Goal: Task Accomplishment & Management: Use online tool/utility

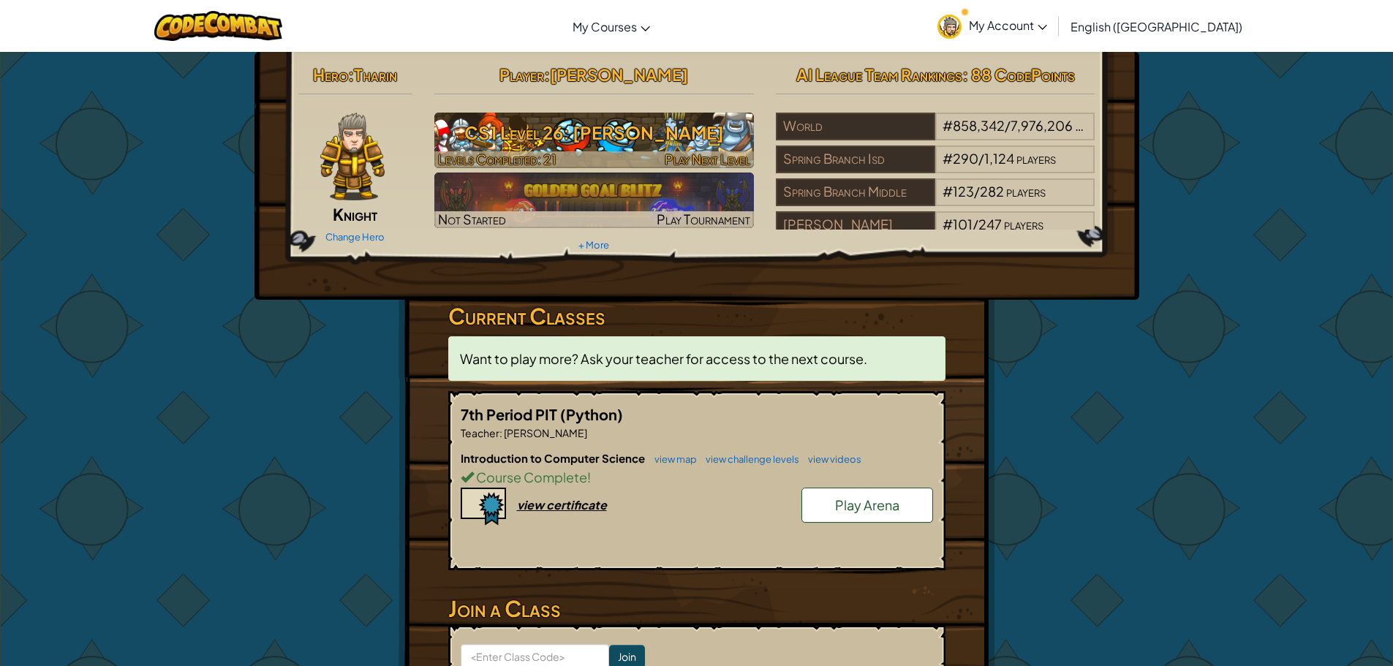
click at [609, 149] on h3 "CS1 Level 26: [PERSON_NAME]" at bounding box center [594, 132] width 320 height 33
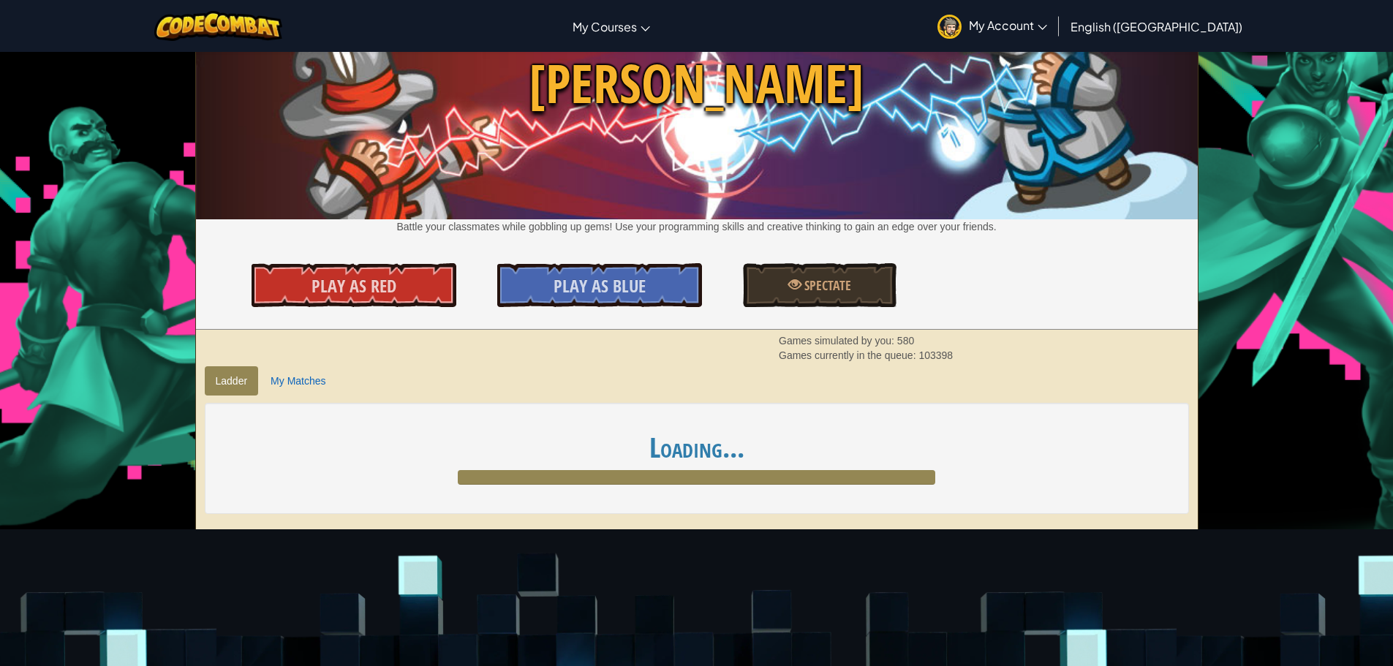
scroll to position [219, 0]
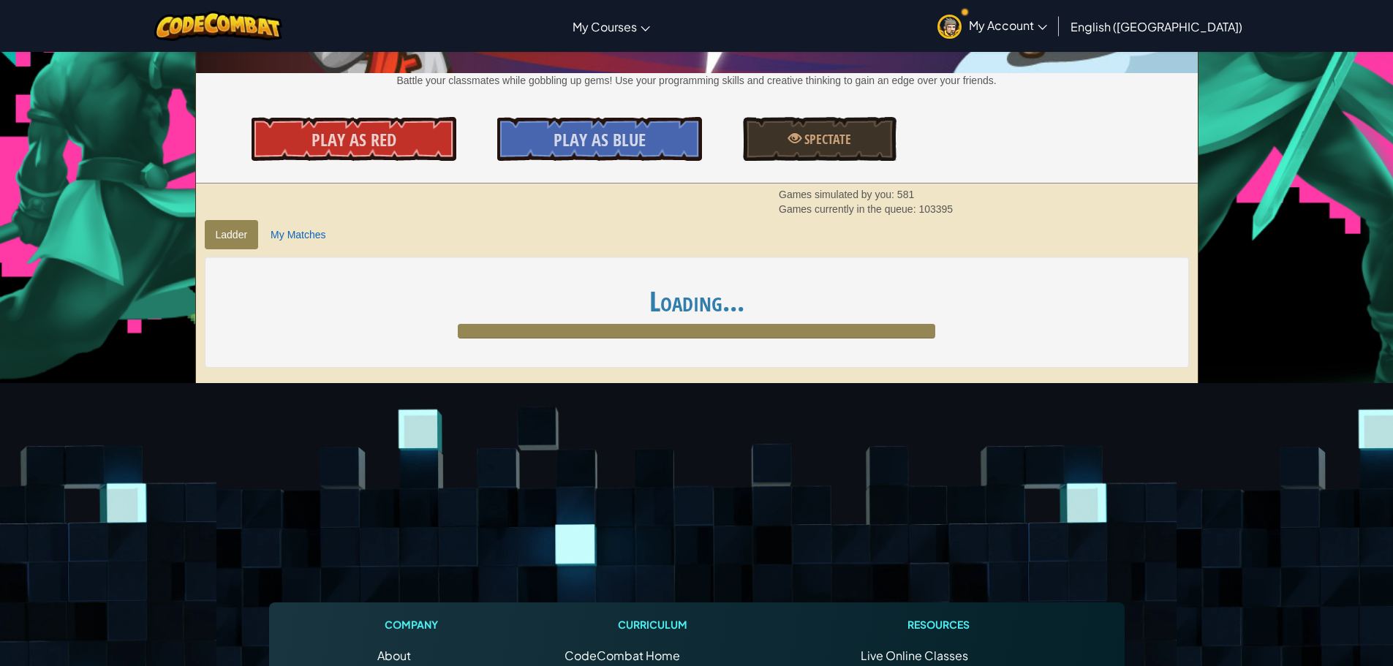
scroll to position [293, 0]
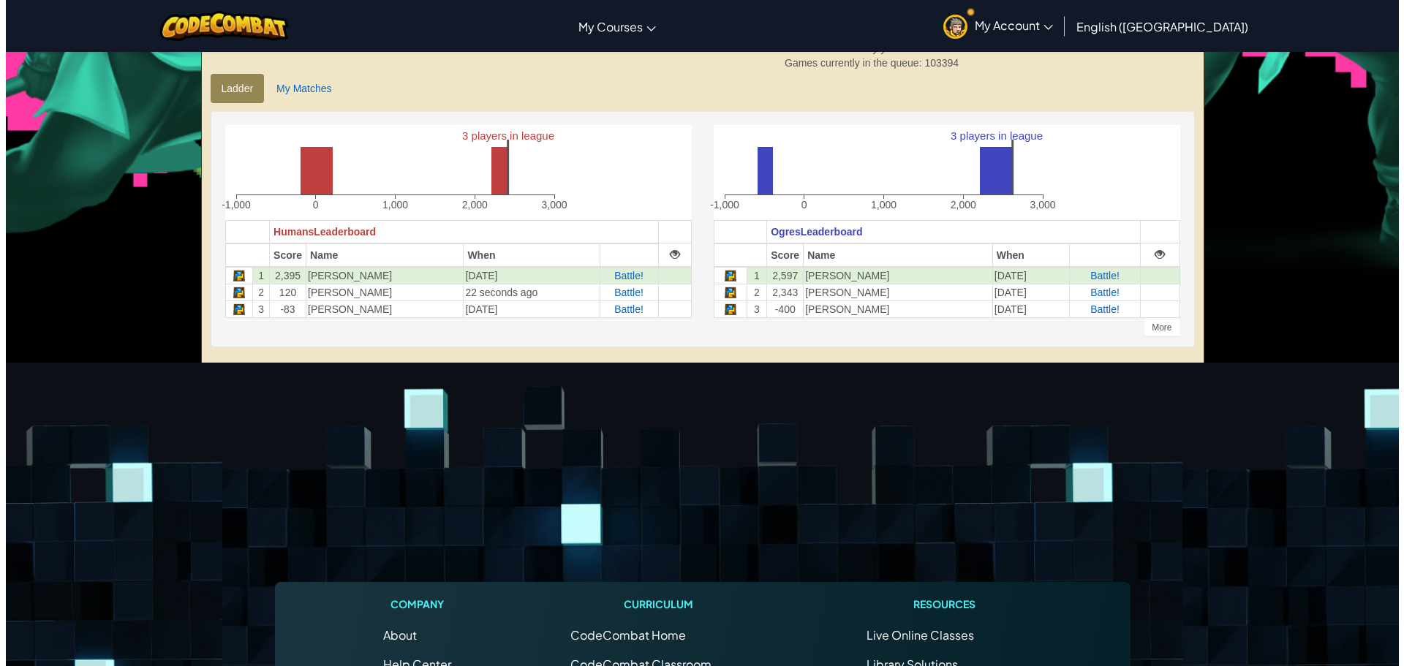
scroll to position [219, 0]
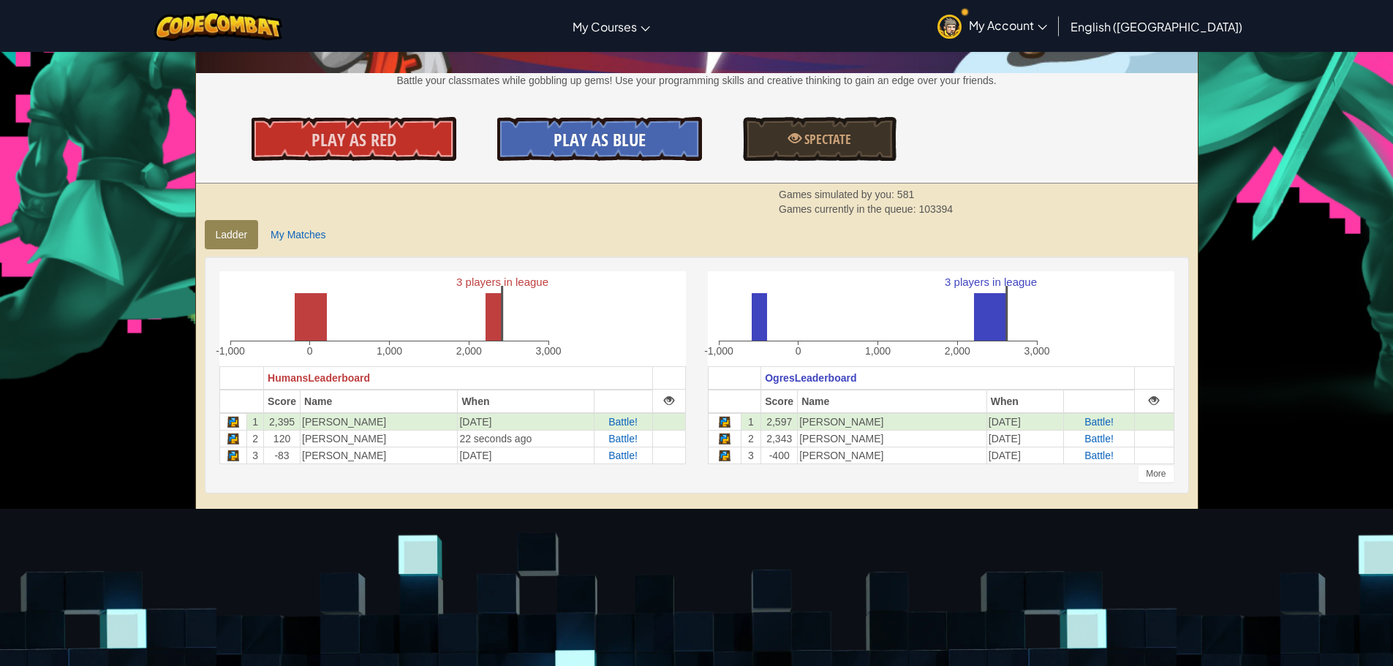
click at [617, 159] on link "Play As Blue" at bounding box center [599, 139] width 205 height 44
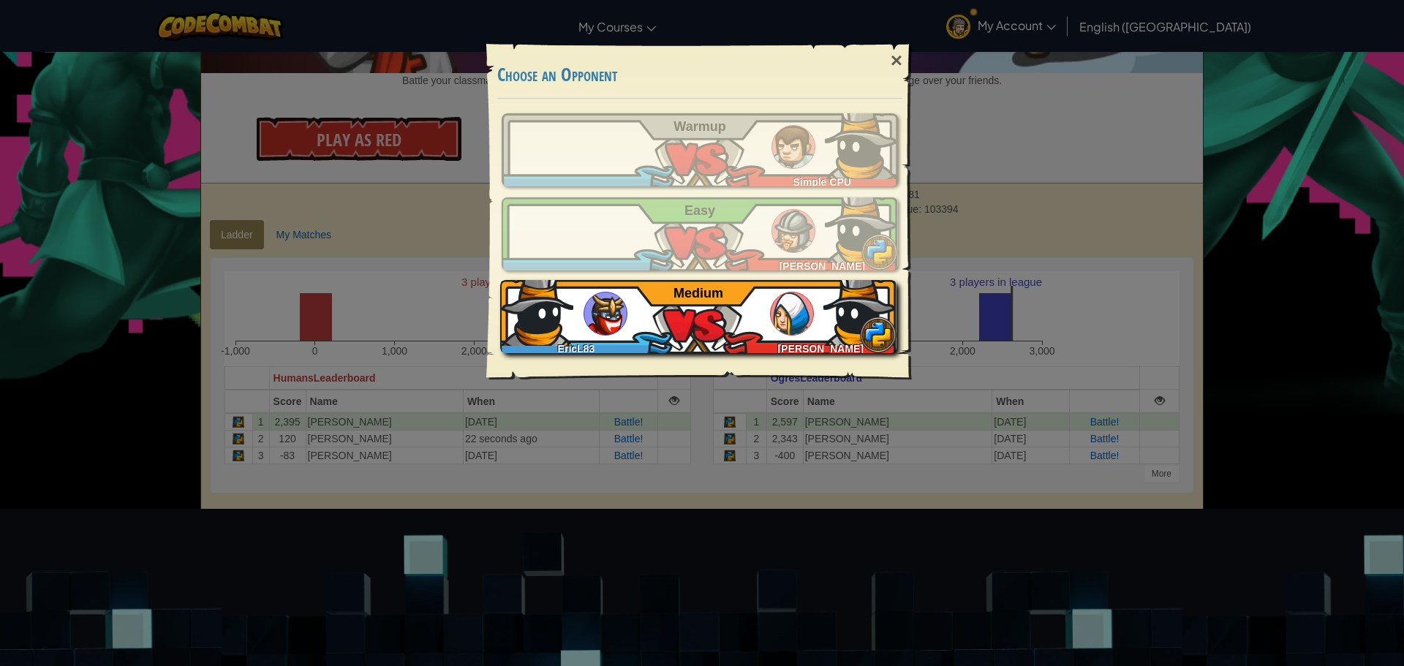
click at [750, 315] on div "EricL83 [PERSON_NAME] A Medium" at bounding box center [698, 316] width 396 height 73
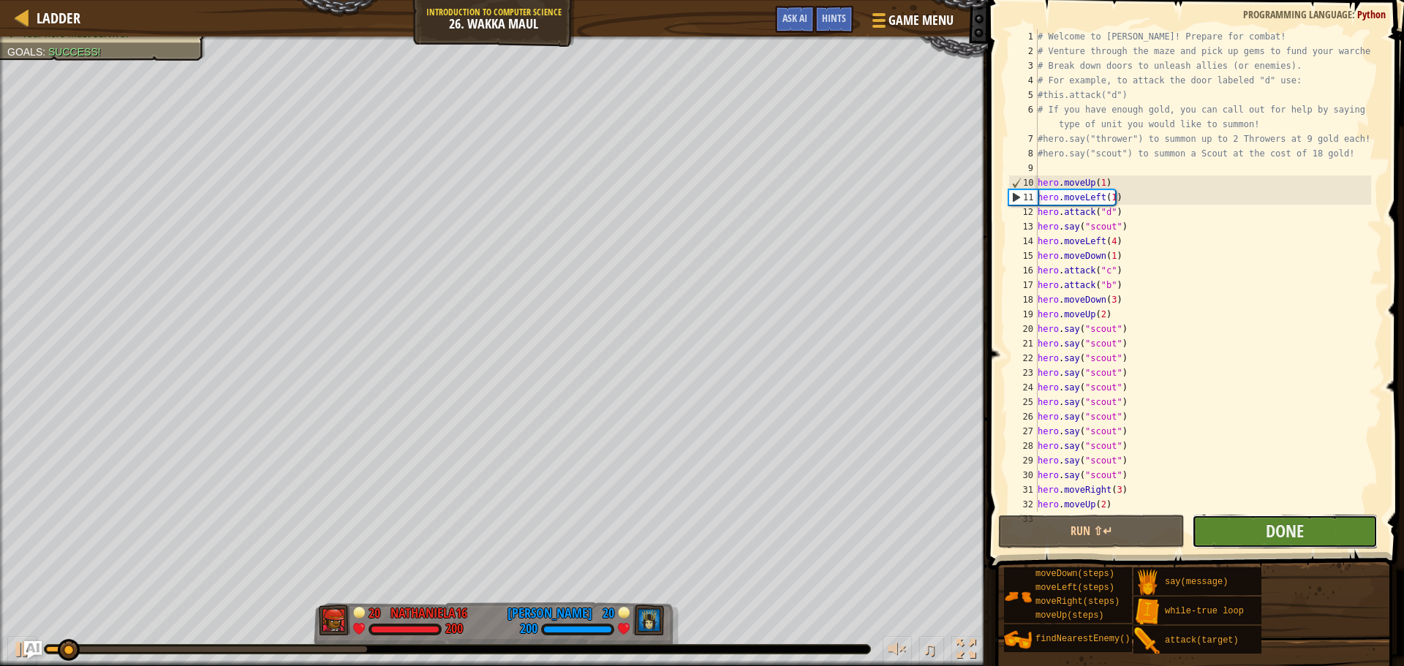
click at [1246, 533] on button "Done" at bounding box center [1285, 532] width 186 height 34
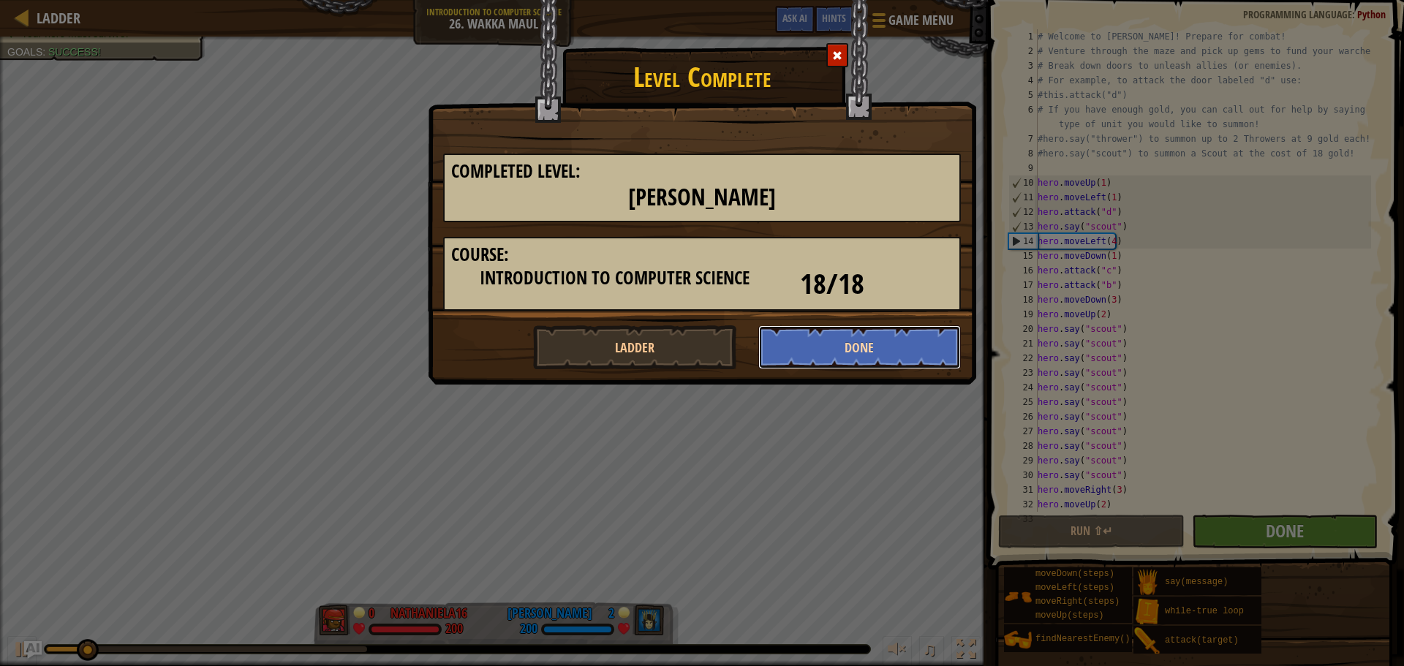
click at [834, 355] on button "Done" at bounding box center [860, 348] width 203 height 44
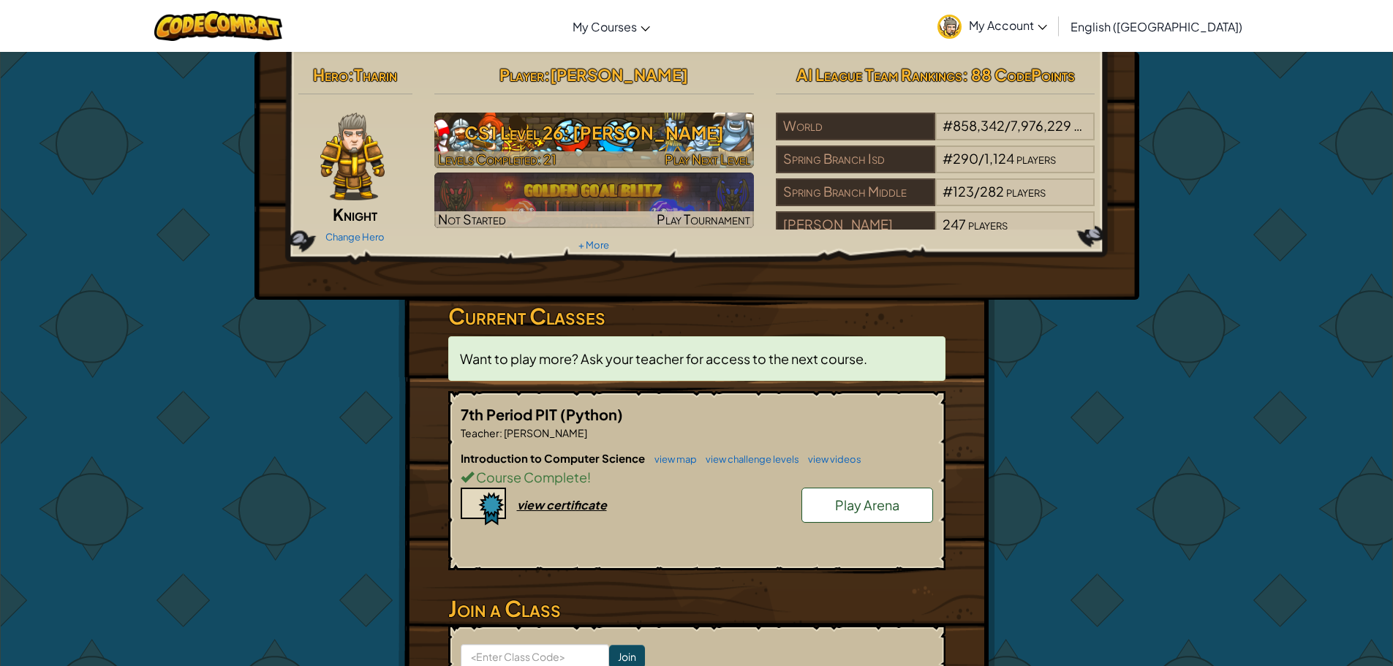
click at [702, 161] on span "Play Next Level" at bounding box center [708, 159] width 86 height 17
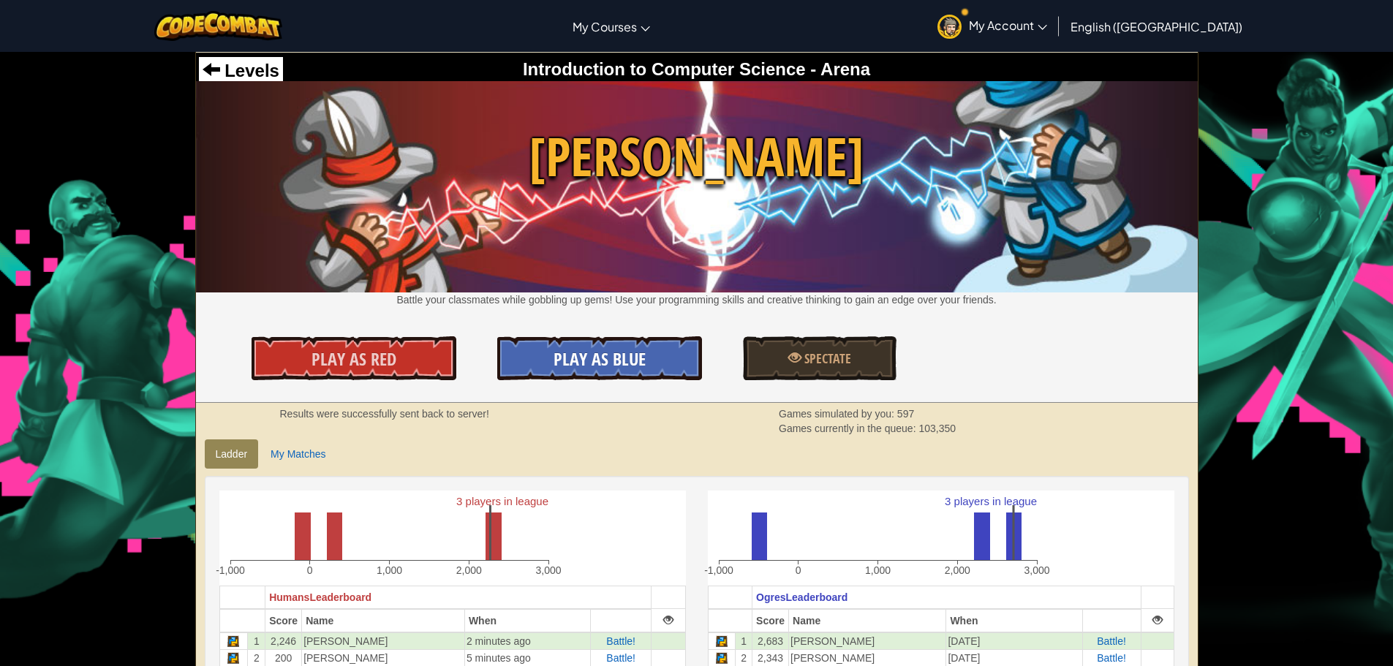
click at [584, 374] on link "Play As Blue" at bounding box center [599, 358] width 205 height 44
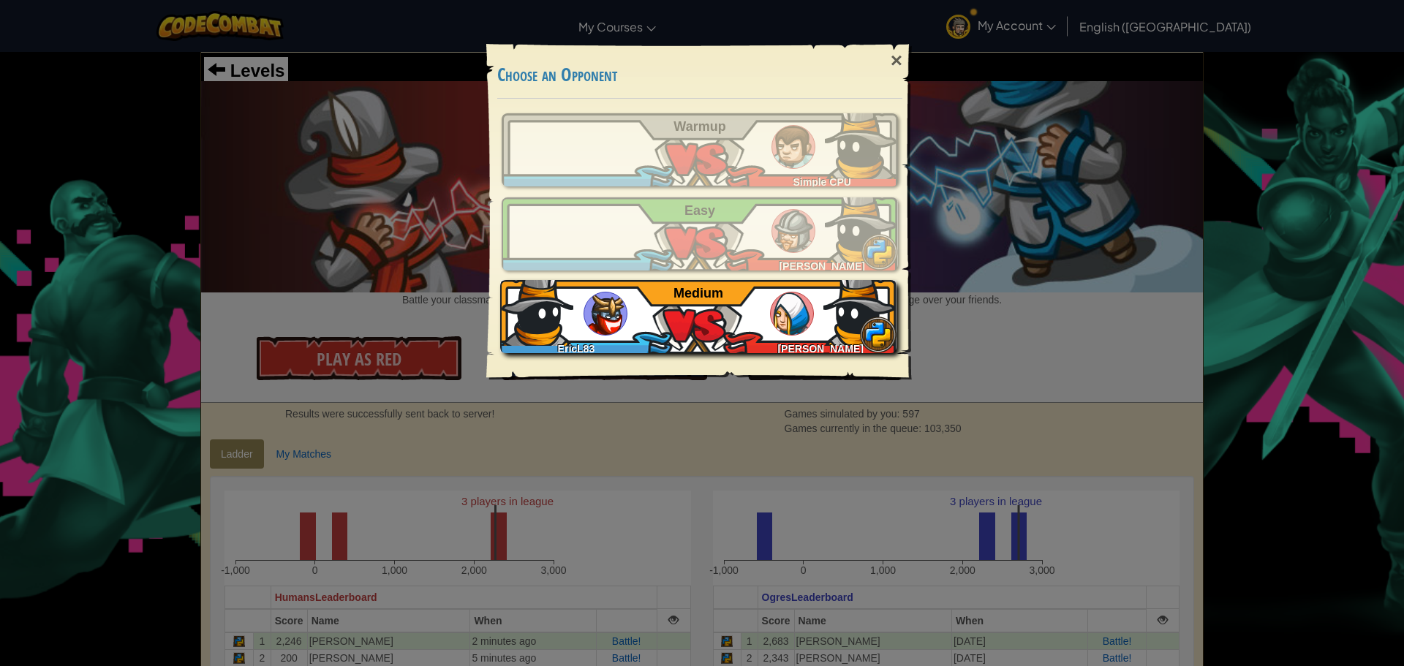
click at [617, 342] on div "EricL83" at bounding box center [579, 346] width 159 height 15
